Goal: Task Accomplishment & Management: Manage account settings

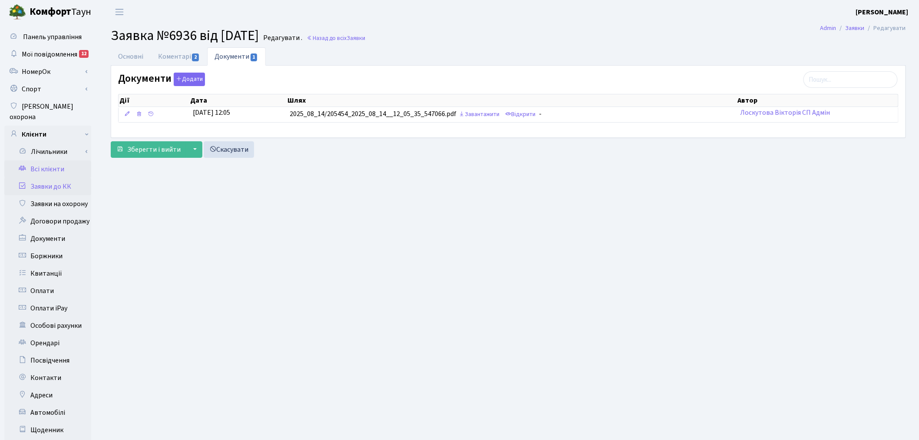
click at [63, 160] on link "Всі клієнти" at bounding box center [47, 168] width 87 height 17
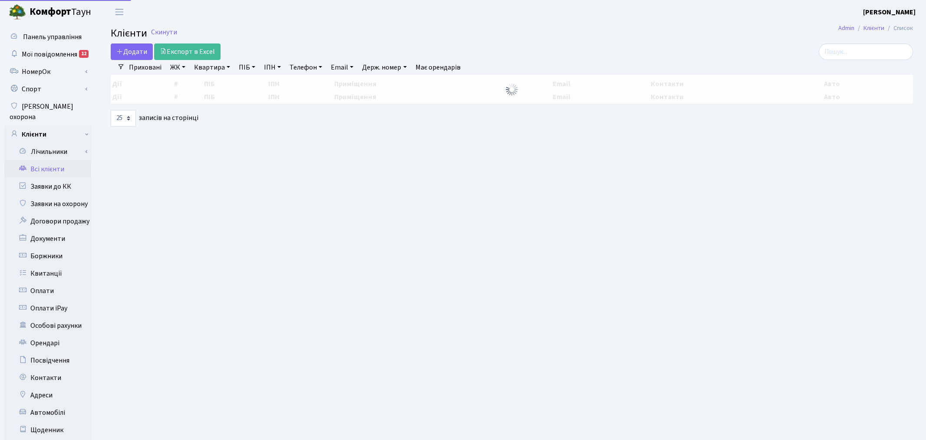
select select "25"
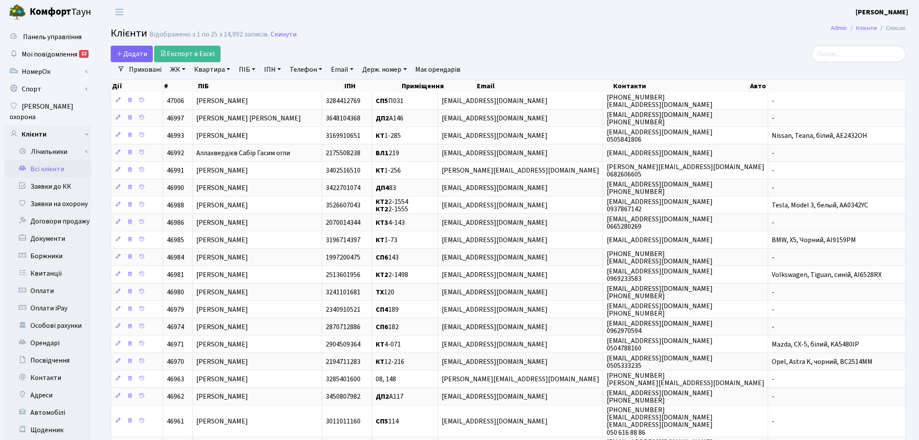
click at [183, 70] on link "ЖК" at bounding box center [178, 69] width 22 height 15
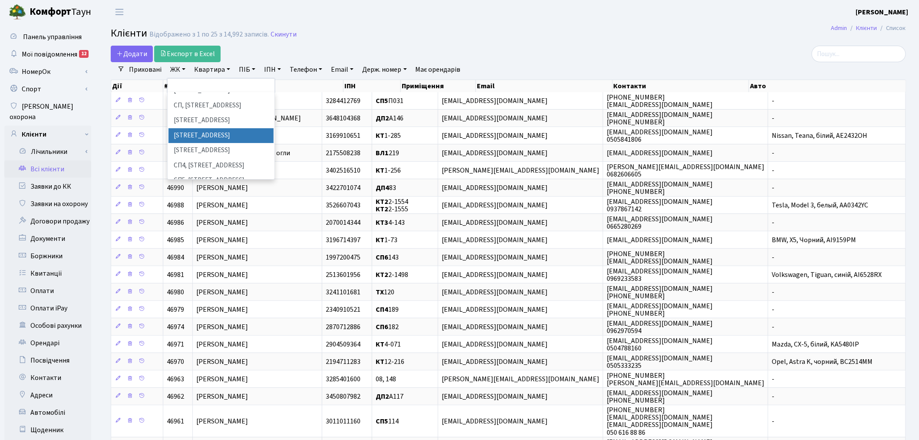
scroll to position [145, 0]
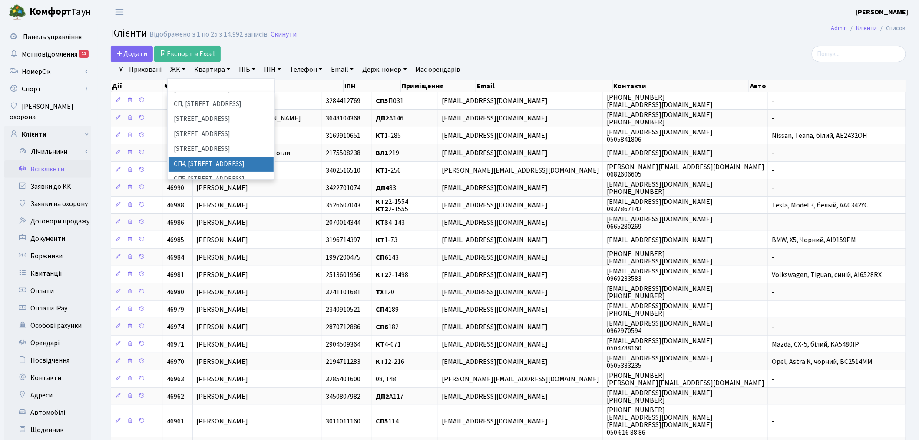
click at [205, 157] on li "СП4, [STREET_ADDRESS]" at bounding box center [221, 164] width 105 height 15
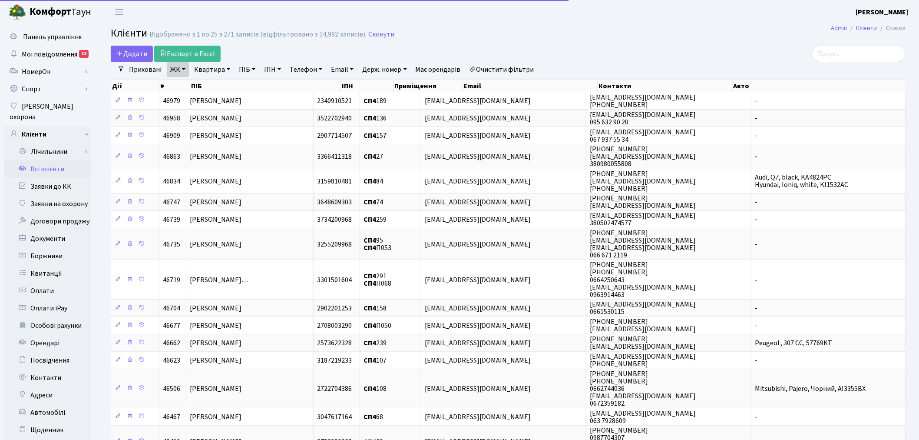
click at [210, 69] on link "Квартира" at bounding box center [212, 69] width 43 height 15
click at [213, 81] on input "text" at bounding box center [216, 86] width 51 height 17
type input "136"
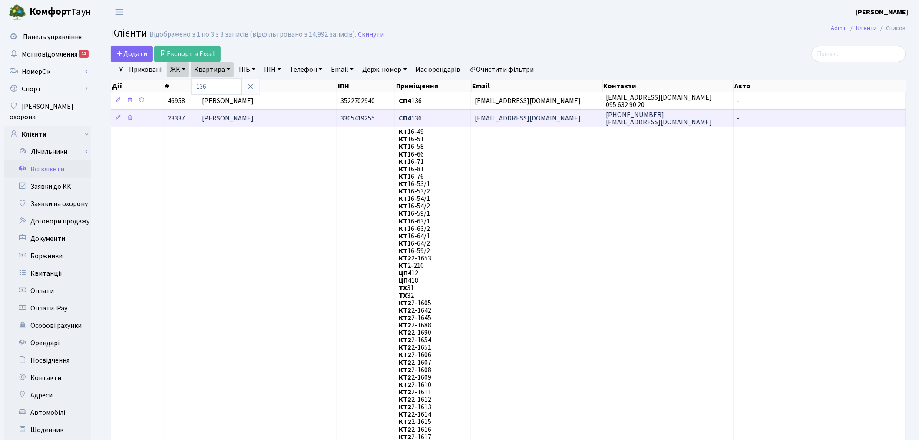
click at [513, 116] on span "krasiukv@gmail.com" at bounding box center [528, 118] width 106 height 10
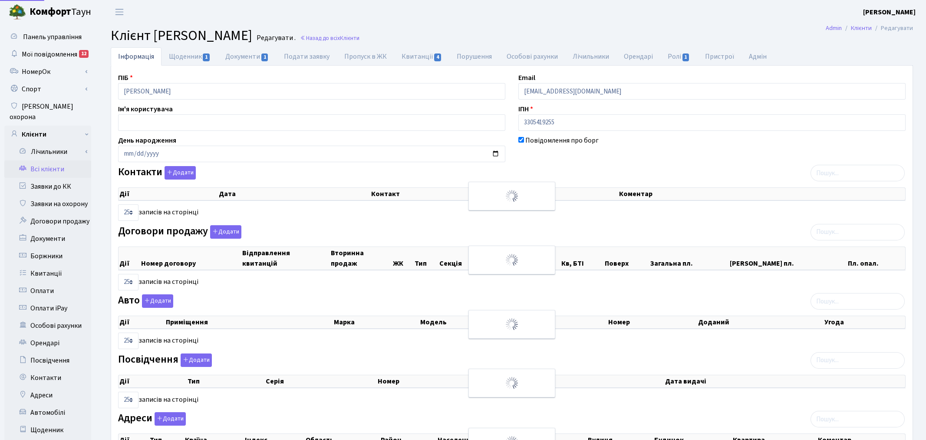
select select "25"
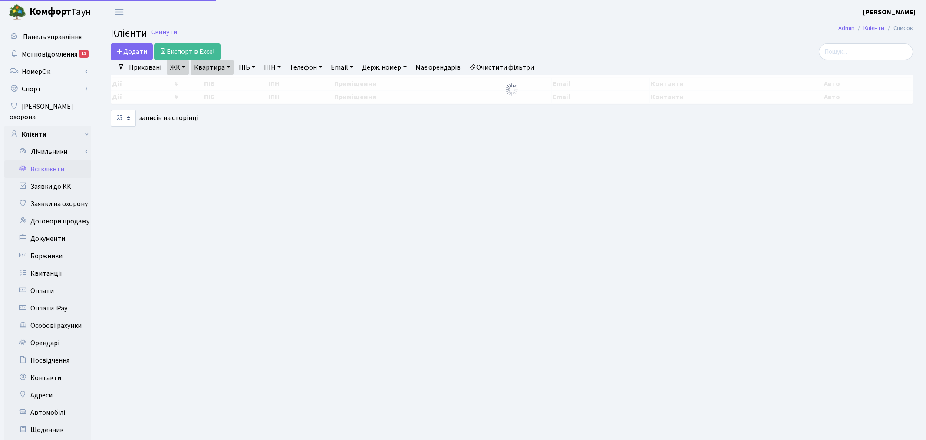
select select "25"
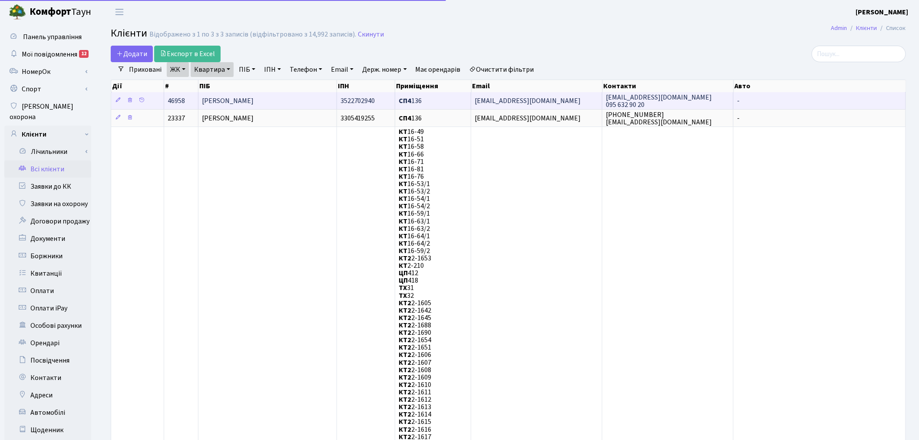
click at [579, 102] on td "[EMAIL_ADDRESS][DOMAIN_NAME]" at bounding box center [536, 100] width 131 height 17
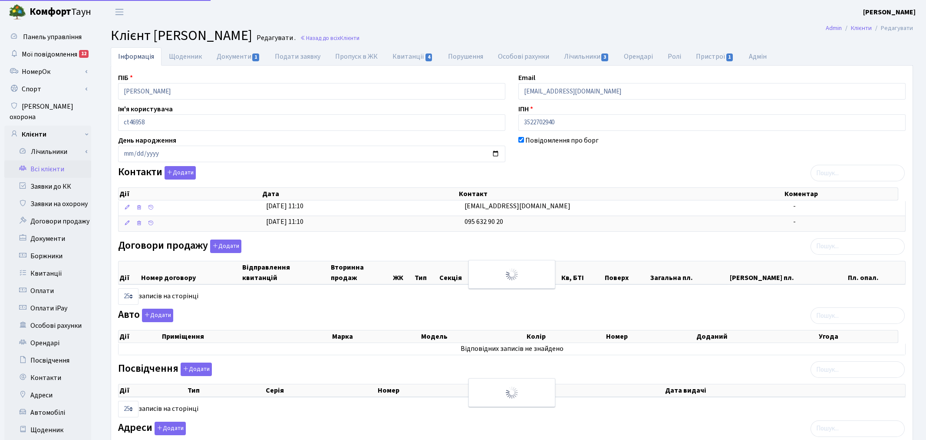
select select "25"
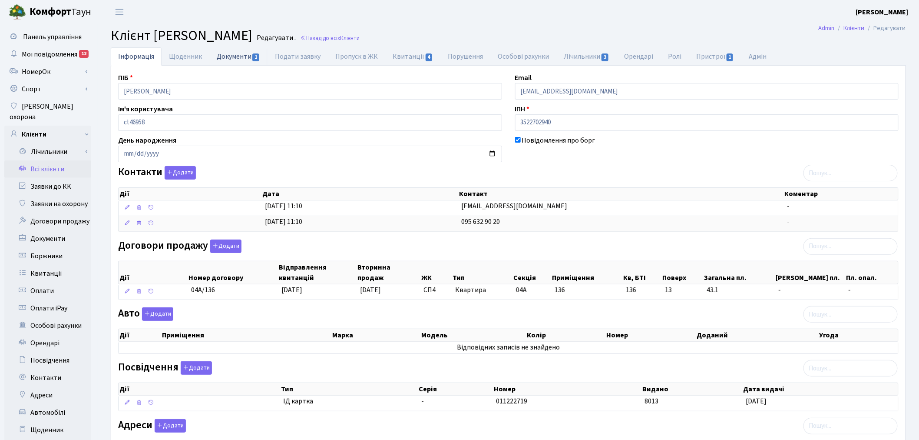
click at [232, 50] on link "Документи 1" at bounding box center [238, 56] width 58 height 18
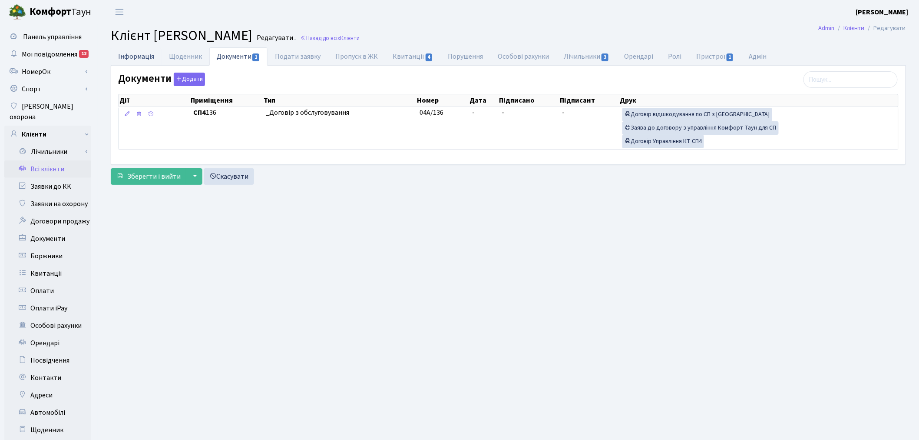
click at [134, 55] on link "Інформація" at bounding box center [136, 56] width 51 height 18
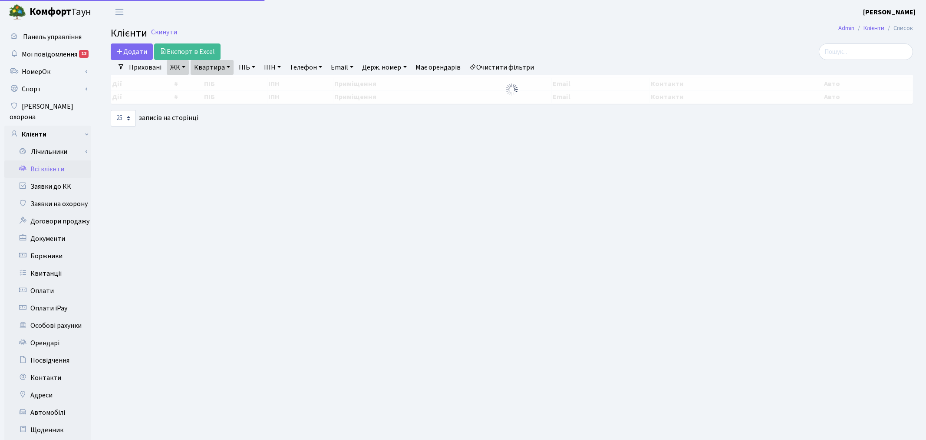
select select "25"
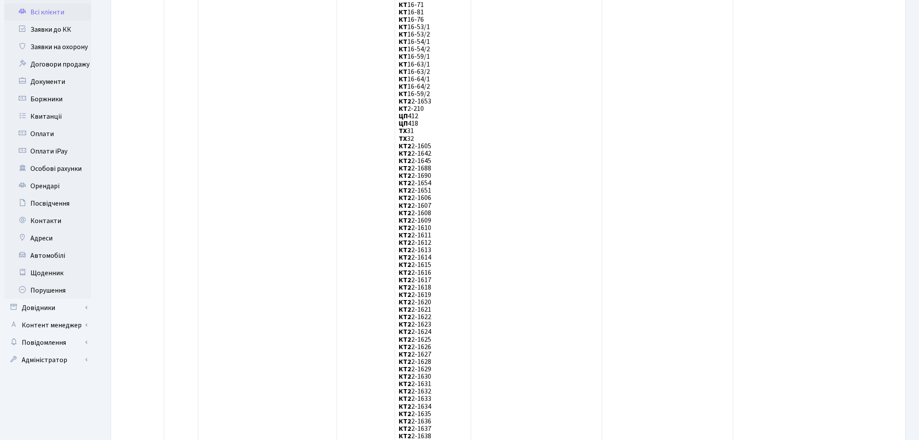
scroll to position [145, 0]
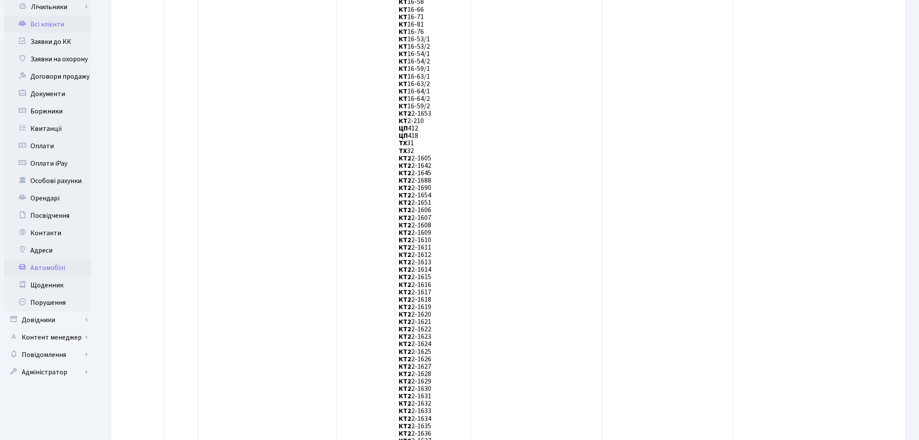
click at [31, 259] on link "Автомобілі" at bounding box center [47, 267] width 87 height 17
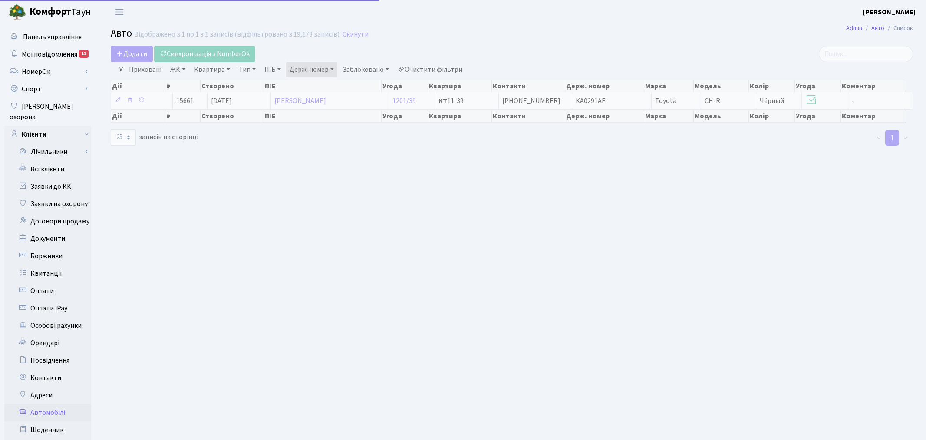
select select "25"
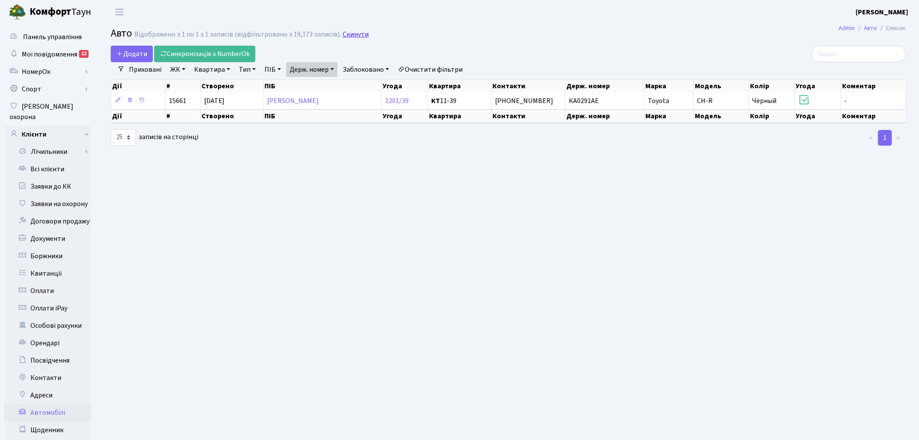
click at [359, 35] on link "Скинути" at bounding box center [356, 34] width 26 height 8
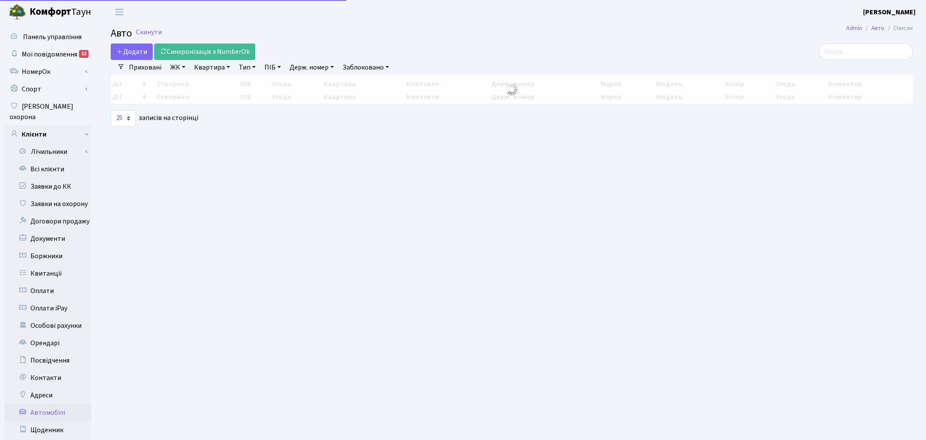
select select "25"
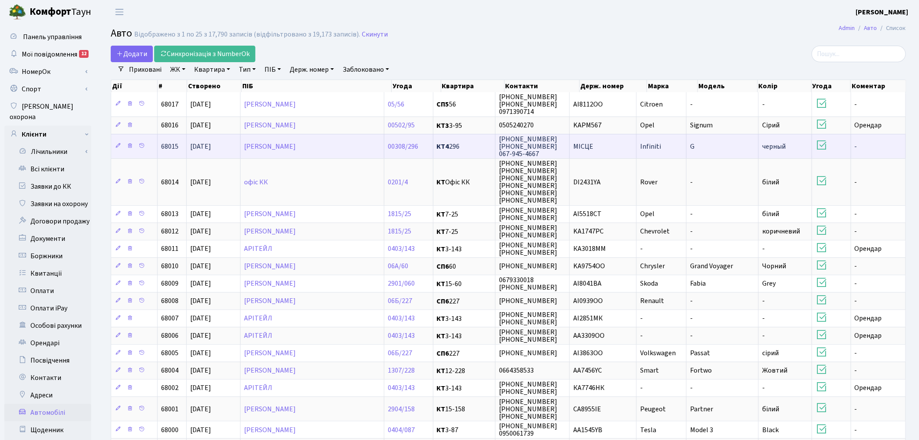
scroll to position [232, 0]
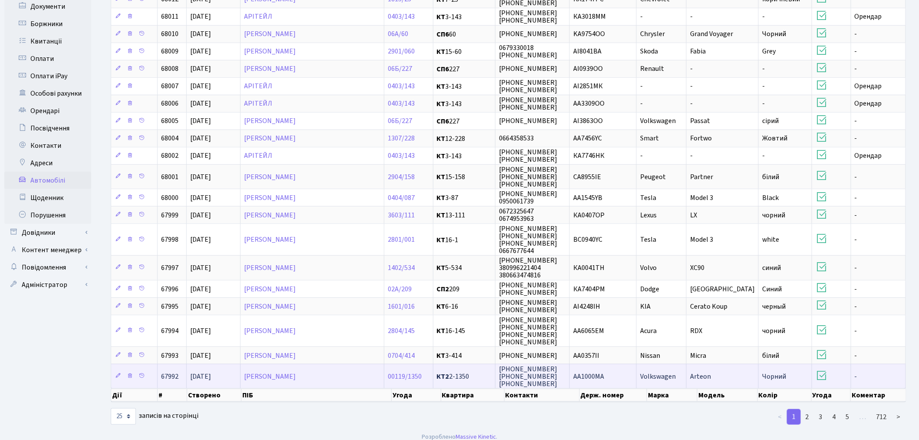
click at [876, 371] on td "-" at bounding box center [878, 376] width 55 height 24
click at [118, 372] on icon at bounding box center [118, 375] width 6 height 6
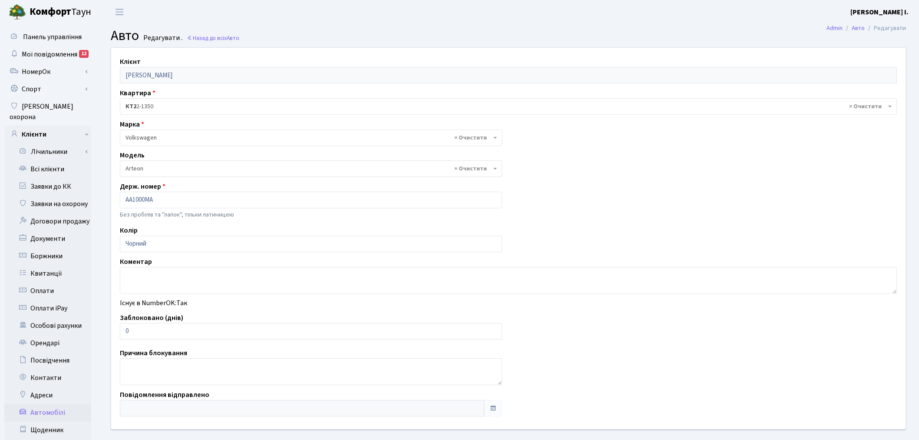
select select "4363"
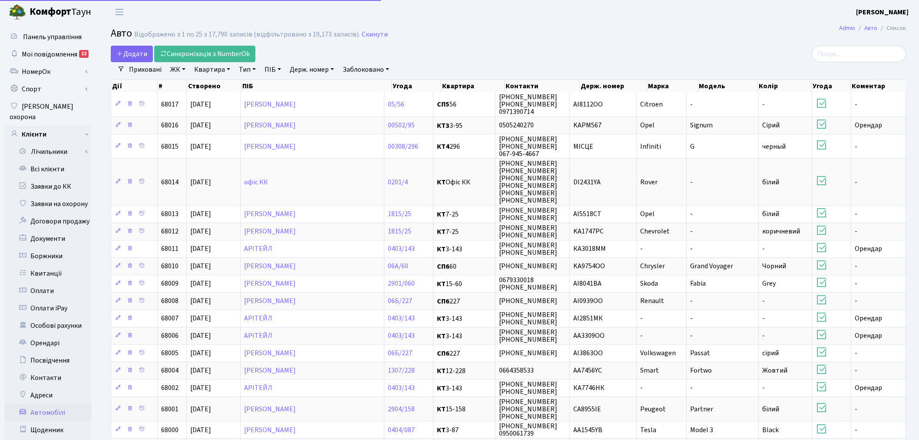
select select "25"
click at [834, 58] on input "search" at bounding box center [859, 54] width 94 height 17
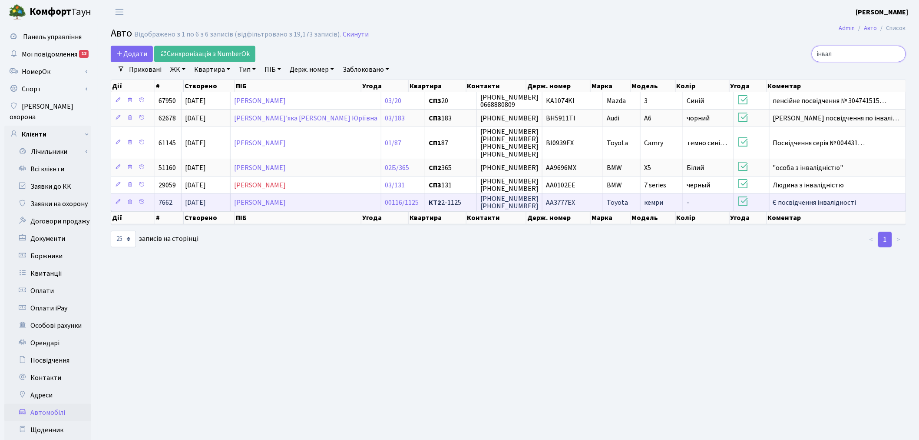
type input "інвал"
click at [346, 34] on link "Скинути" at bounding box center [356, 34] width 26 height 8
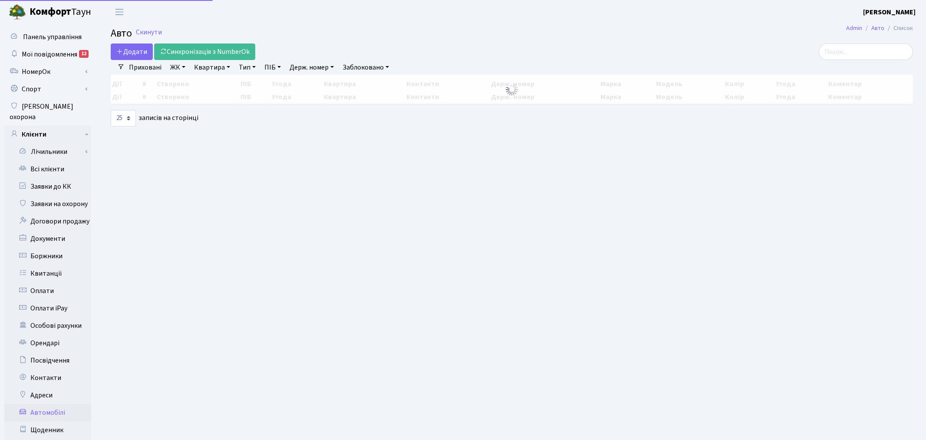
select select "25"
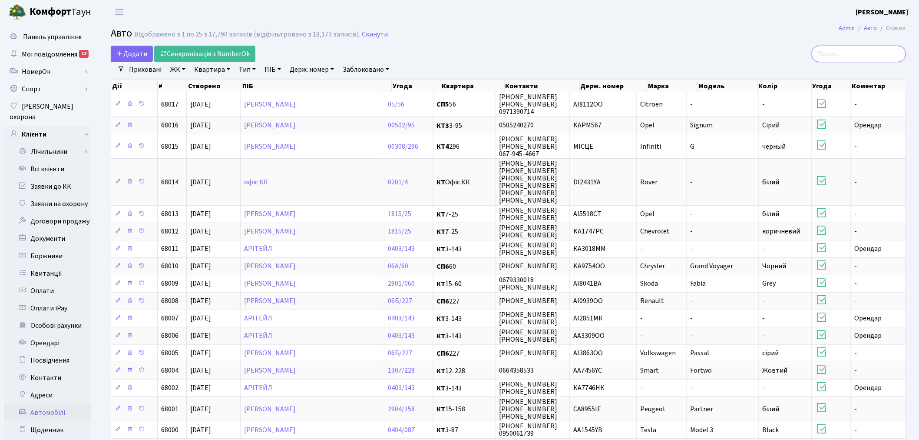
click at [867, 53] on input "search" at bounding box center [859, 54] width 94 height 17
click at [182, 70] on link "ЖК" at bounding box center [178, 69] width 22 height 15
click at [426, 48] on div "Додати Синхронізація з NumberOk" at bounding box center [374, 54] width 526 height 17
click at [147, 73] on link "Приховані" at bounding box center [146, 69] width 40 height 15
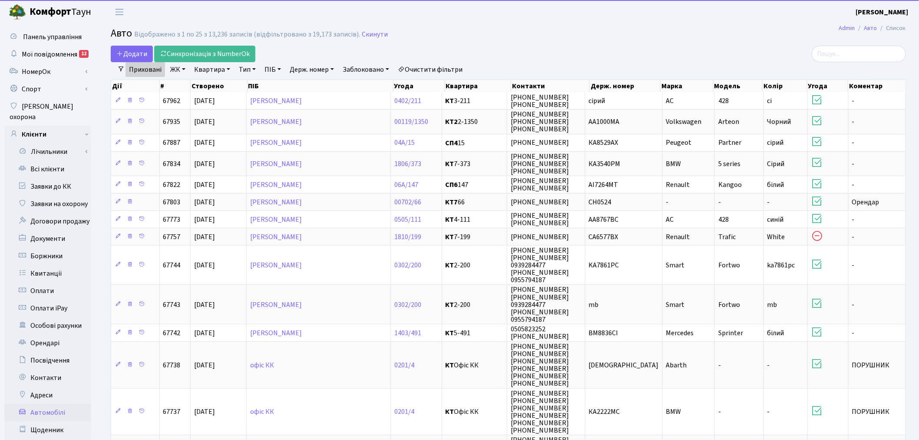
click at [147, 73] on link "Приховані" at bounding box center [146, 69] width 40 height 15
